Goal: Find specific page/section: Find specific page/section

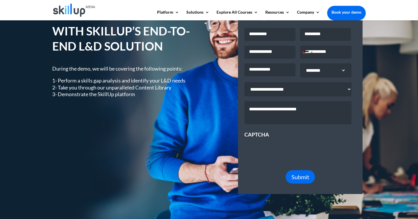
scroll to position [228, 0]
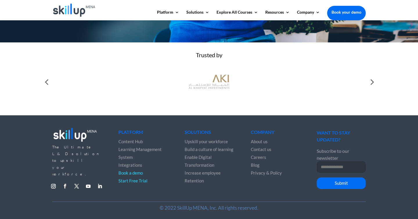
click at [131, 142] on span "Content Hub" at bounding box center [131, 141] width 24 height 5
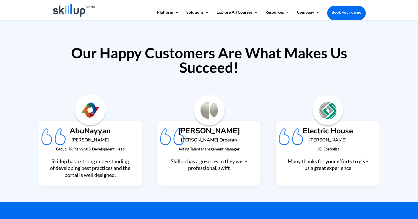
scroll to position [1379, 0]
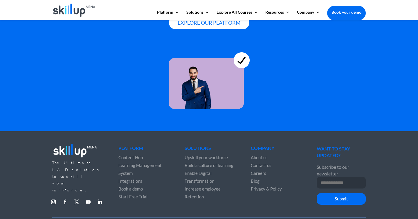
scroll to position [1604, 0]
click at [51, 197] on link "Follow" at bounding box center [53, 201] width 9 height 9
